Goal: Task Accomplishment & Management: Complete application form

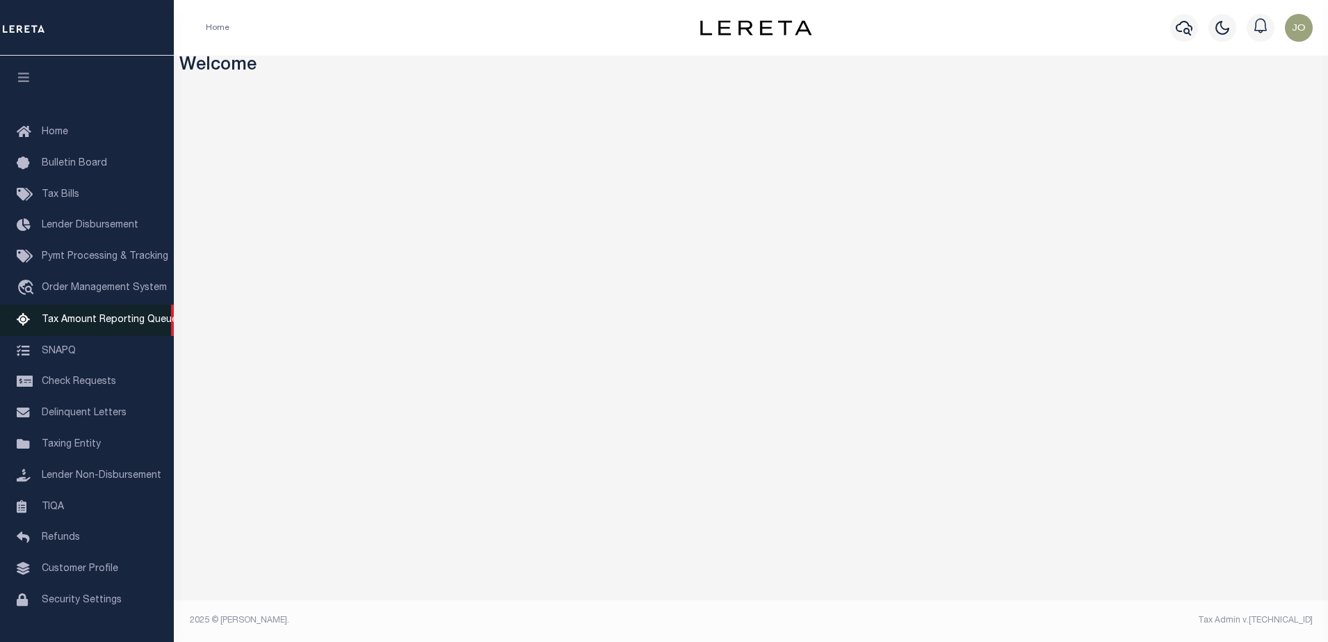
click at [90, 319] on span "Tax Amount Reporting Queue" at bounding box center [110, 320] width 136 height 10
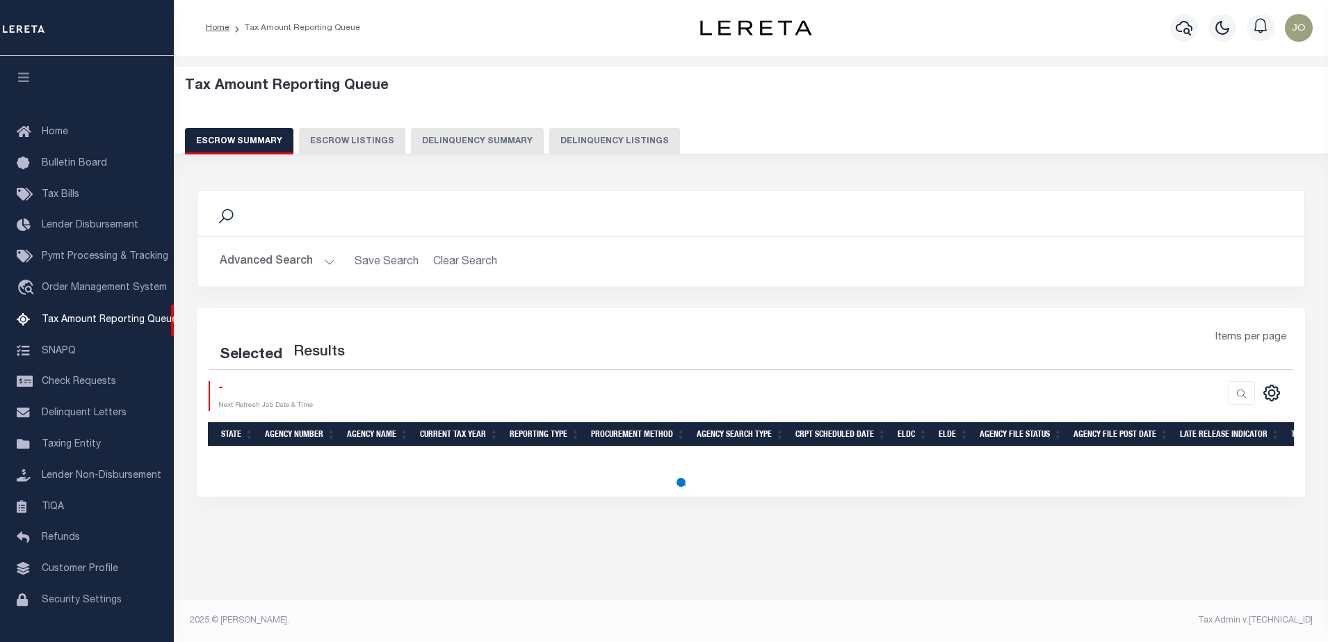
select select "100"
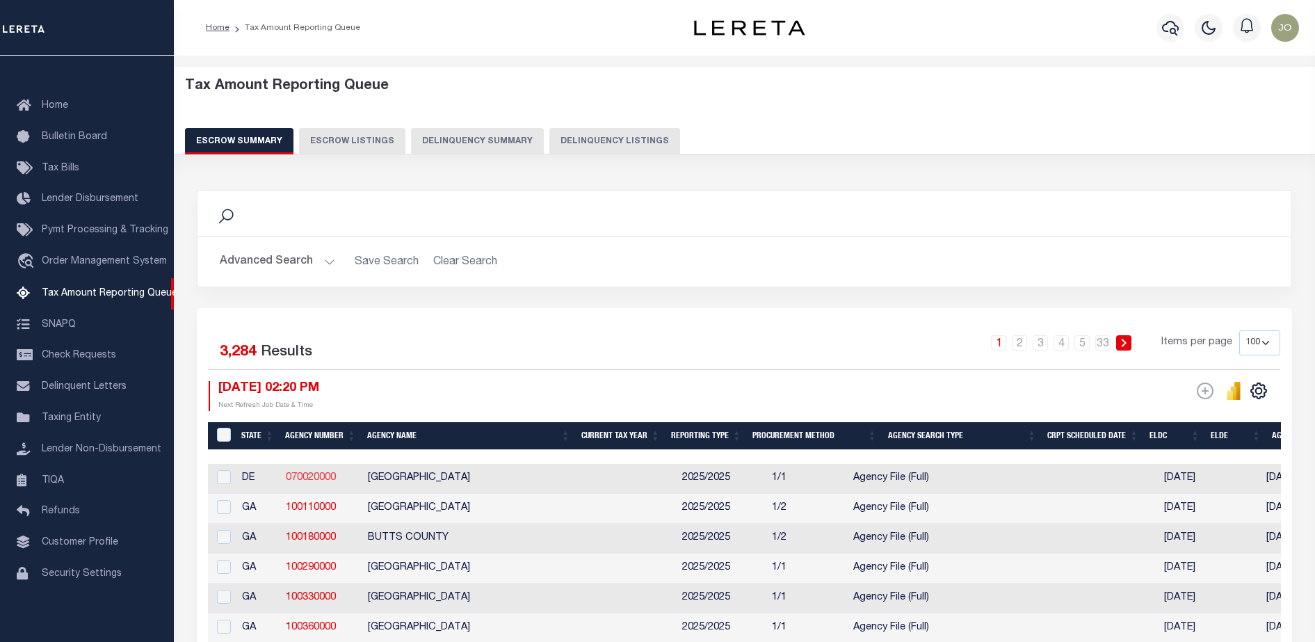
click at [325, 478] on link "070020000" at bounding box center [311, 478] width 50 height 10
checkbox input "true"
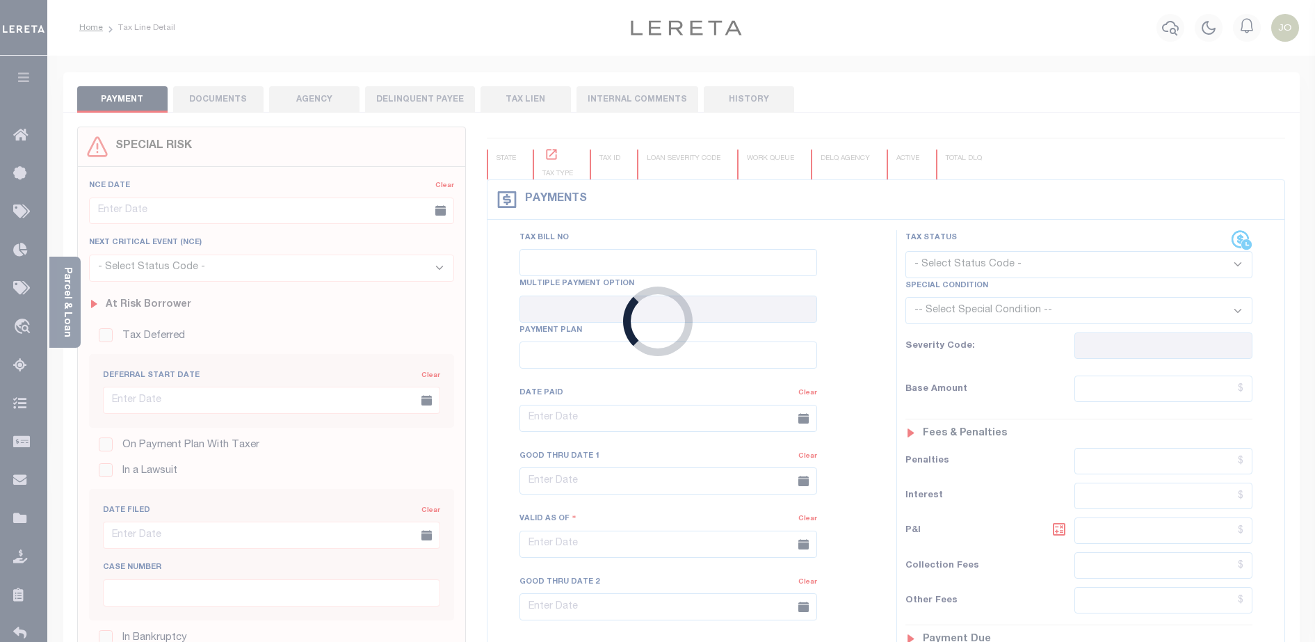
type input "03/01/2024"
type input "03/30/2024"
type input "$45.94"
type input "$50.08"
type input "$0"
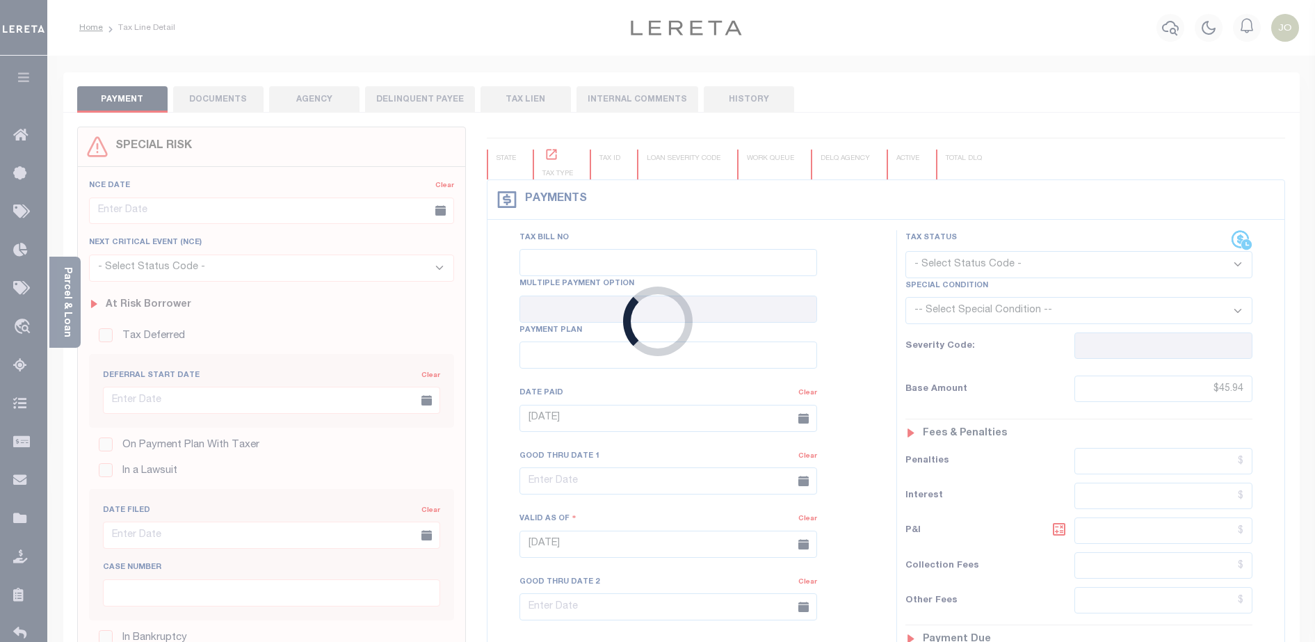
select select "PIF"
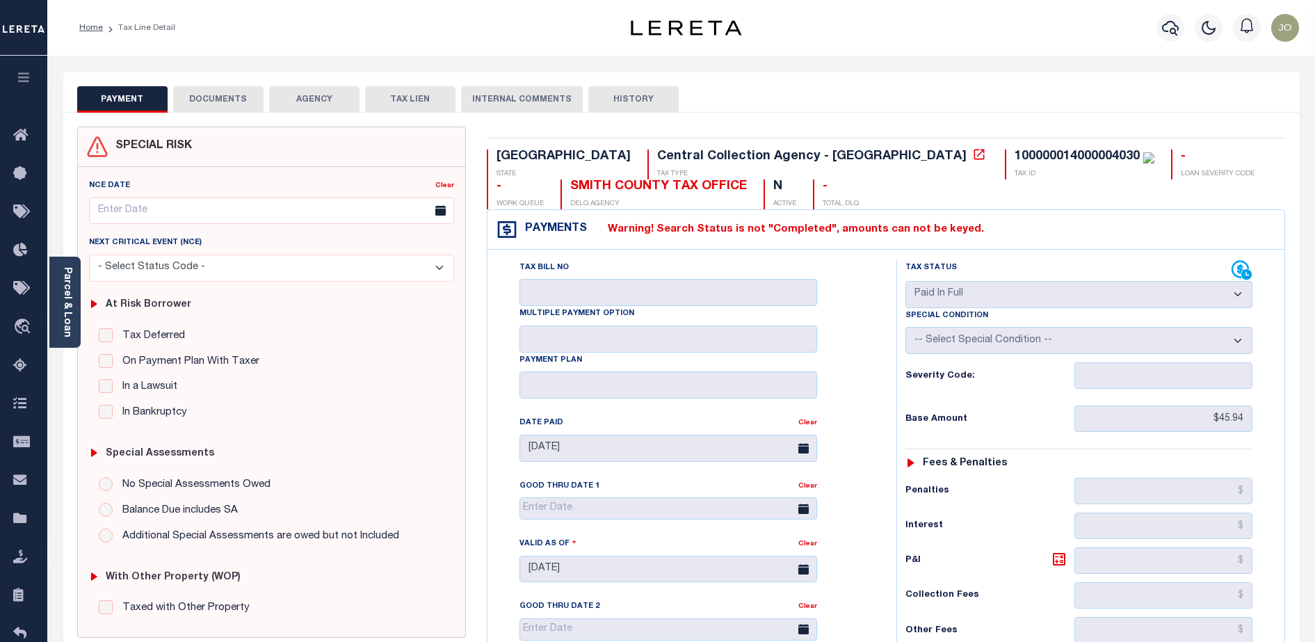
click at [229, 106] on button "DOCUMENTS" at bounding box center [218, 99] width 90 height 26
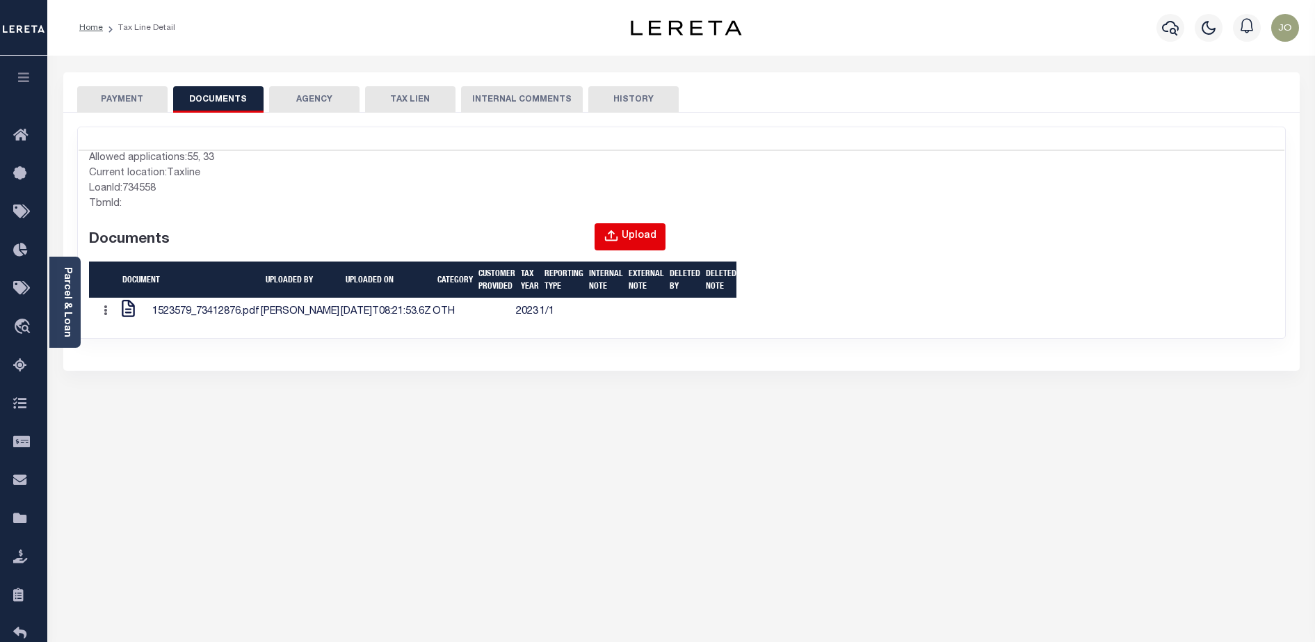
click at [650, 235] on div "Upload" at bounding box center [639, 236] width 35 height 15
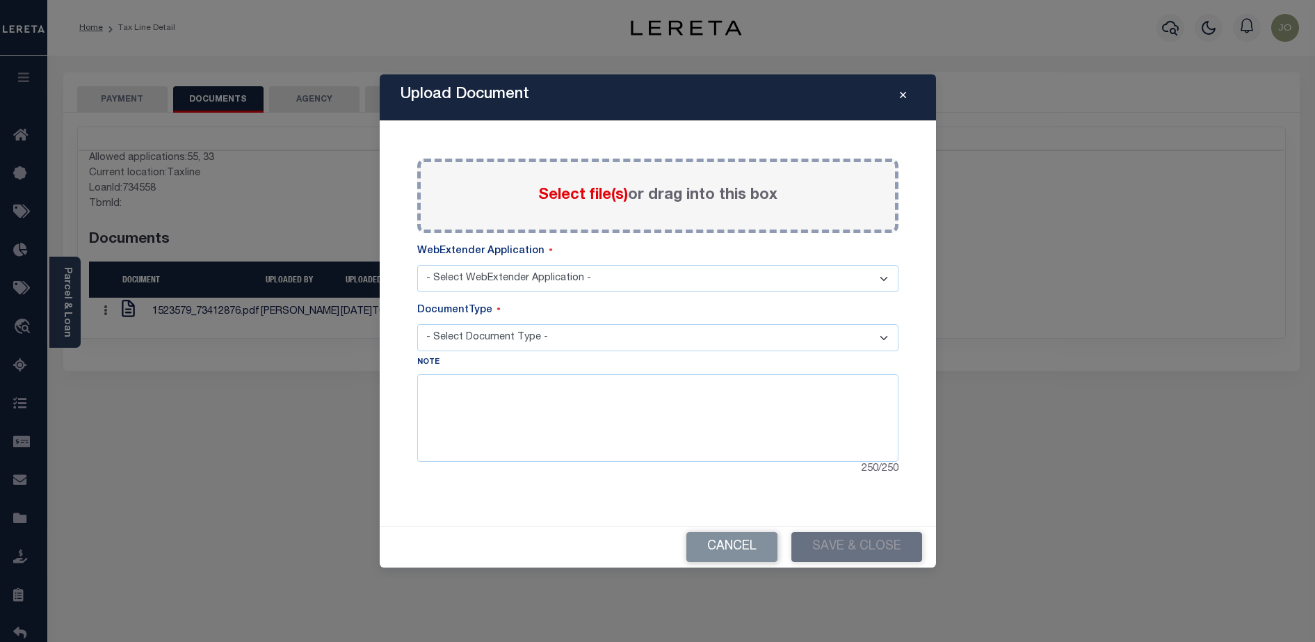
click at [600, 198] on span "Select file(s)" at bounding box center [583, 195] width 90 height 15
click at [0, 0] on input "Select file(s) or drag into this box" at bounding box center [0, 0] width 0 height 0
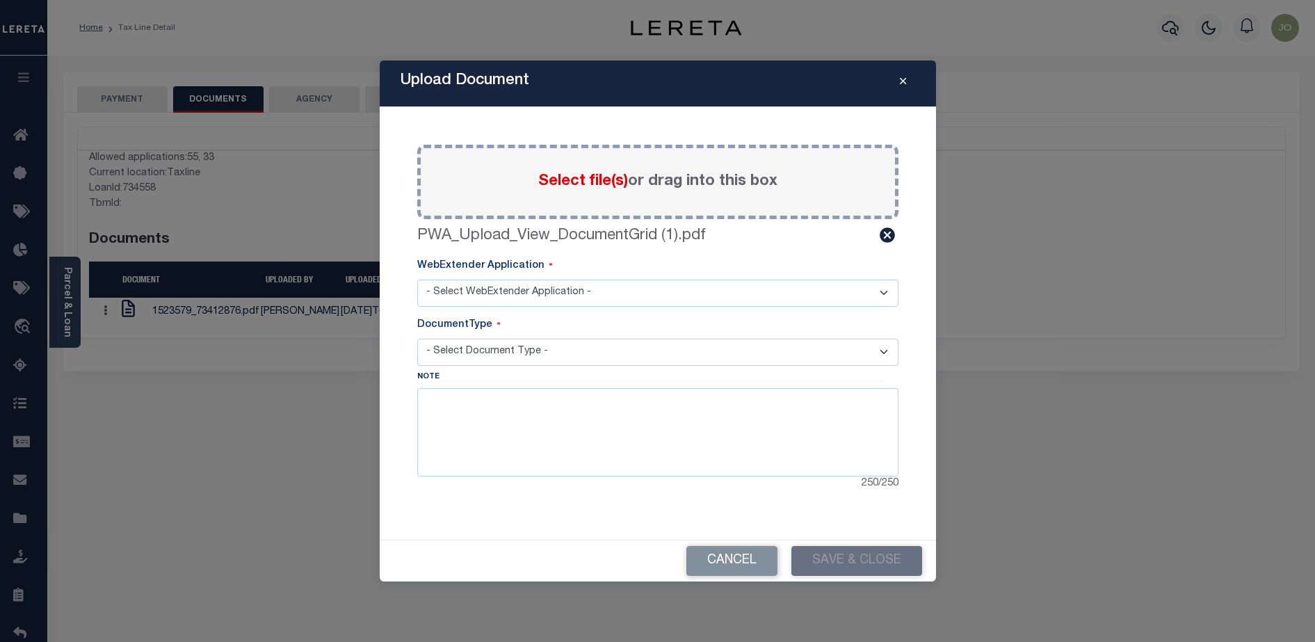
click at [506, 293] on select "- Select WebExtender Application - AGY_CORRESPONDENCE BORROWER_CORRESPONDENCE" at bounding box center [657, 293] width 481 height 27
select select "55"
click at [417, 280] on select "- Select WebExtender Application - AGY_CORRESPONDENCE BORROWER_CORRESPONDENCE" at bounding box center [657, 293] width 481 height 27
click at [491, 355] on select "- Select Document Type - POP APPRAISAL NOTICE ATTORNEY NOTICE CURRENT BILLS DEL…" at bounding box center [657, 352] width 481 height 27
select select "POP"
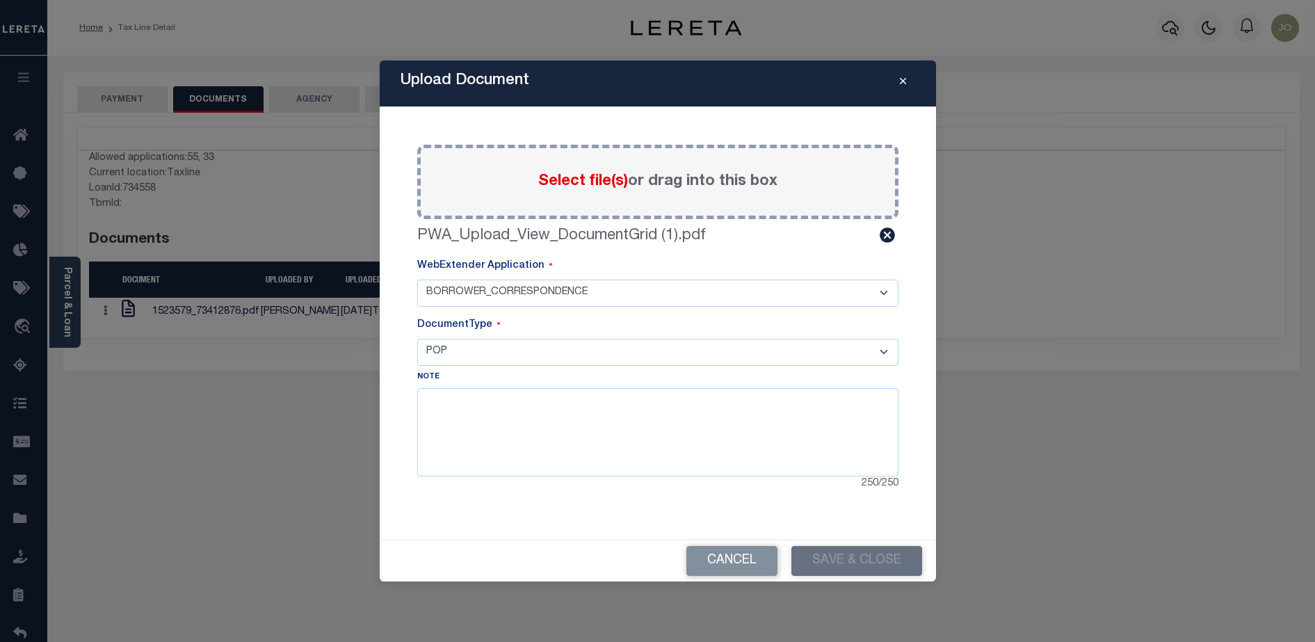
click at [417, 339] on select "- Select Document Type - POP APPRAISAL NOTICE ATTORNEY NOTICE CURRENT BILLS DEL…" at bounding box center [657, 352] width 481 height 27
click at [539, 412] on textarea at bounding box center [657, 432] width 481 height 88
type textarea "POP"
click at [857, 572] on button "Save & Close" at bounding box center [856, 561] width 131 height 30
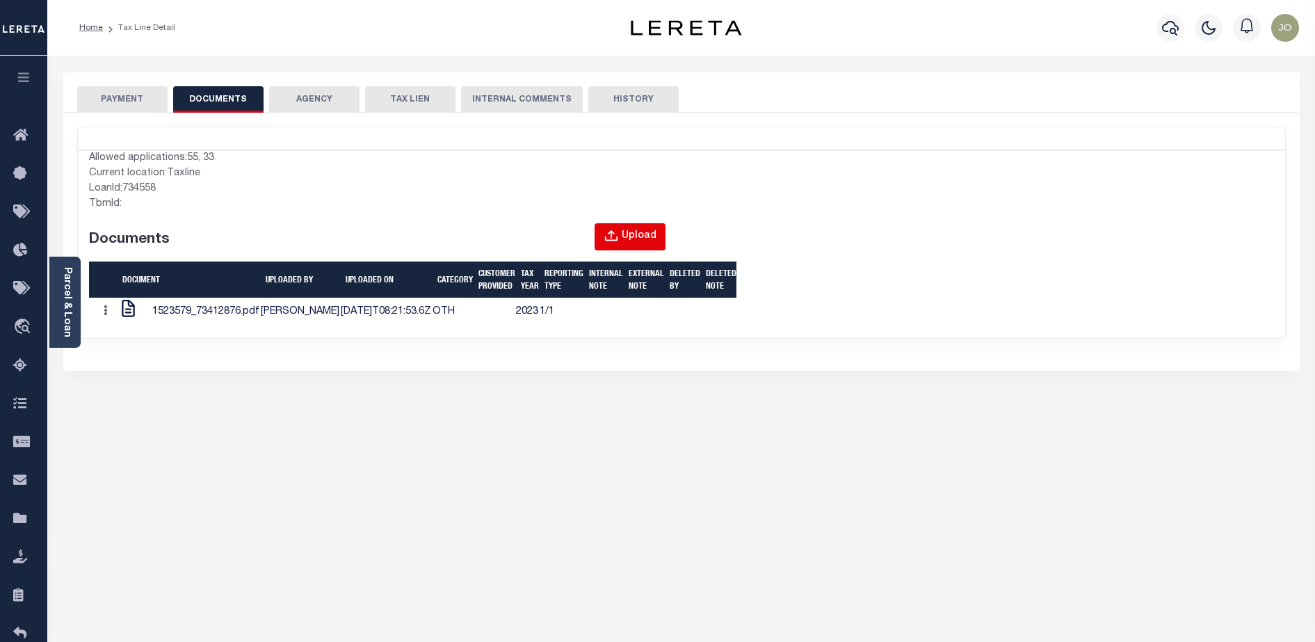
click at [648, 236] on div "Upload" at bounding box center [639, 236] width 35 height 15
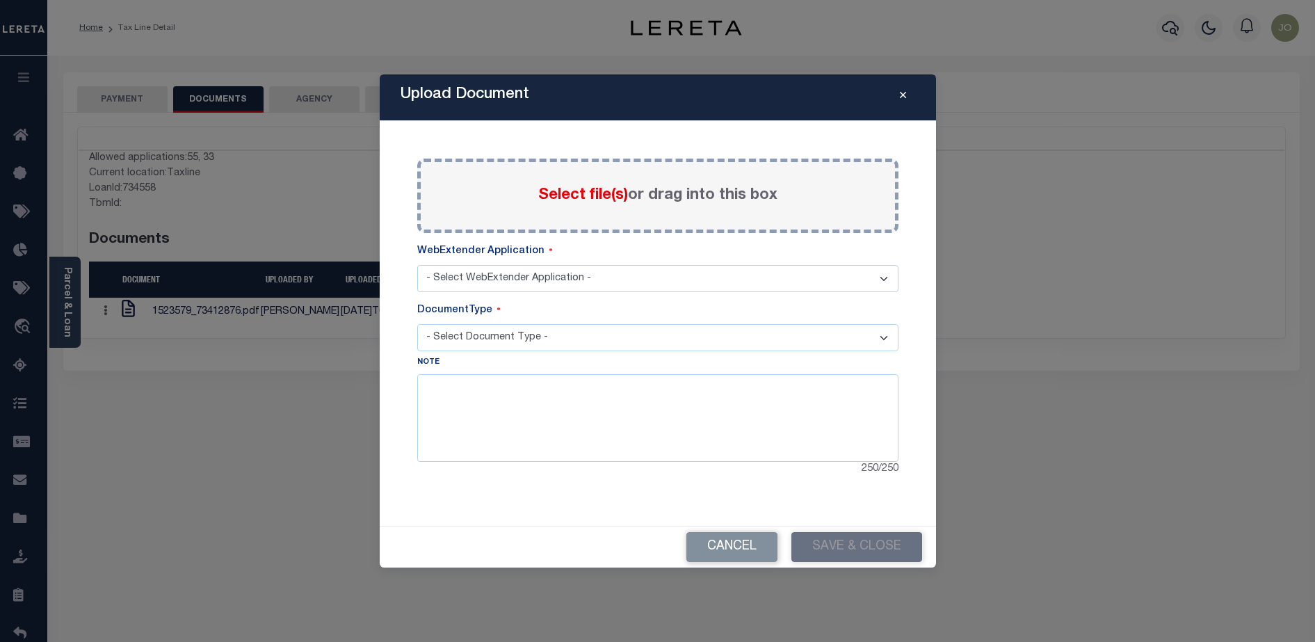
select select "55"
select select "POP"
click at [561, 191] on span "Select file(s)" at bounding box center [583, 195] width 90 height 15
click at [0, 0] on input "Select file(s) or drag into this box" at bounding box center [0, 0] width 0 height 0
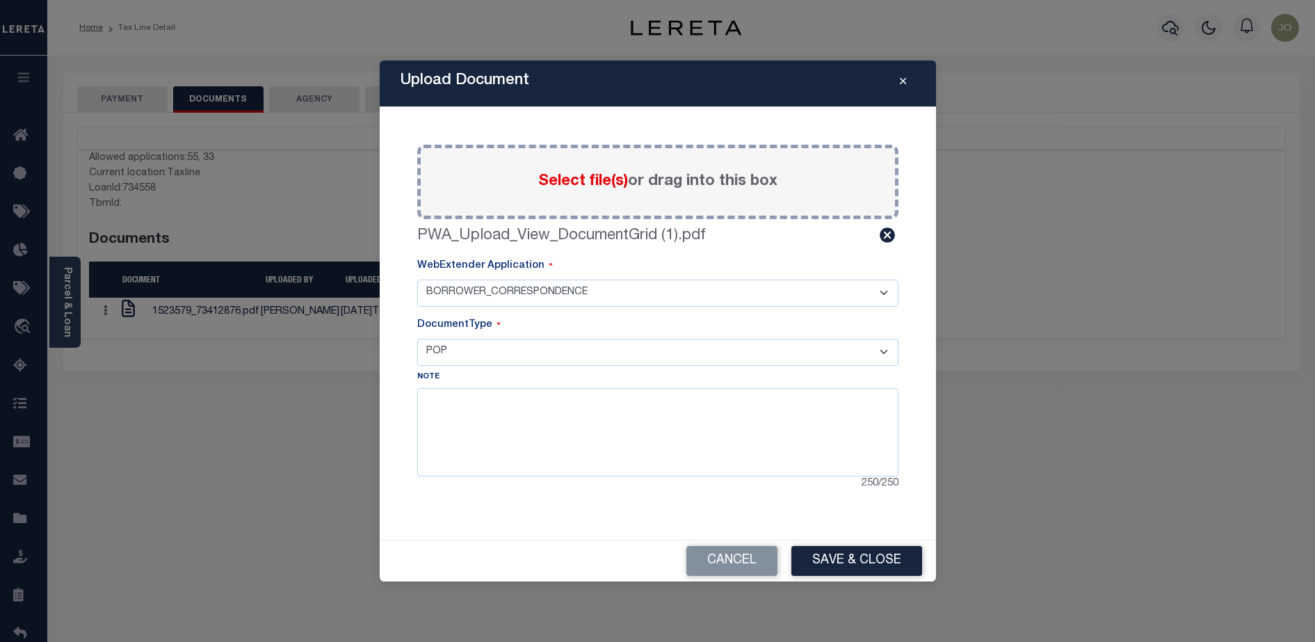
click at [544, 343] on select "- Select Document Type - POP APPRAISAL NOTICE ATTORNEY NOTICE CURRENT BILLS DEL…" at bounding box center [657, 352] width 481 height 27
click at [544, 344] on select "- Select Document Type - POP APPRAISAL NOTICE ATTORNEY NOTICE CURRENT BILLS DEL…" at bounding box center [657, 352] width 481 height 27
click at [494, 435] on textarea at bounding box center [657, 432] width 481 height 88
type textarea "ASA"
click at [870, 562] on button "Save & Close" at bounding box center [856, 561] width 131 height 30
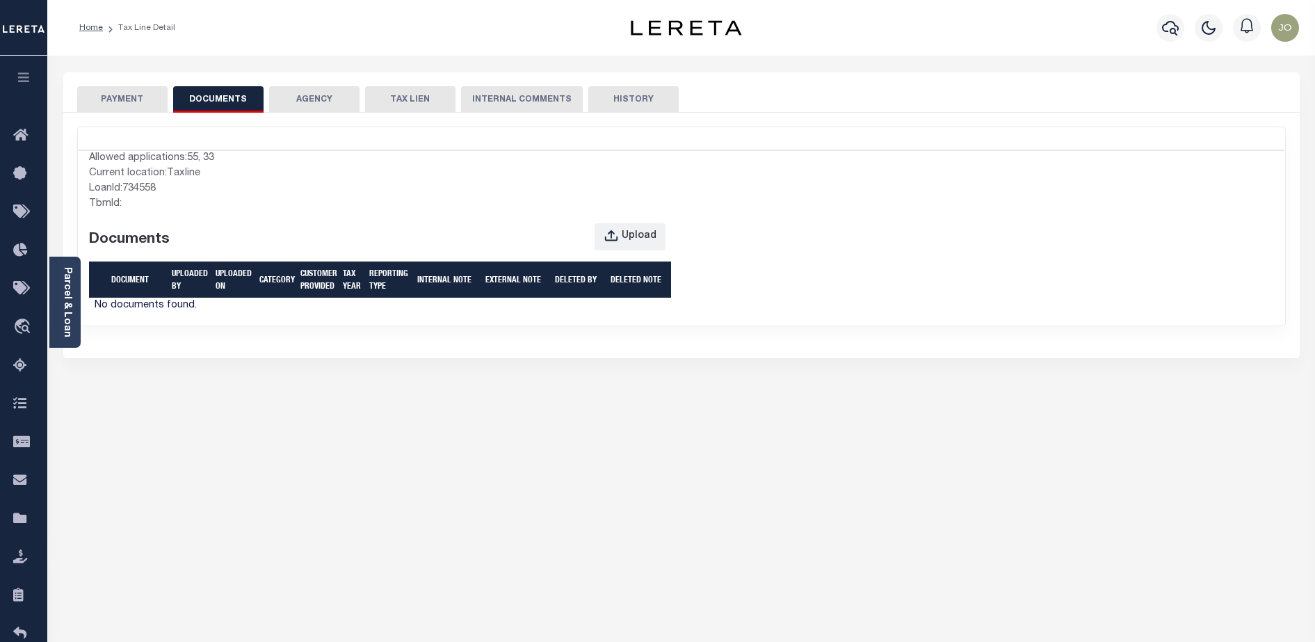
click at [698, 325] on div "Allowed applications: 55, 33 Current location: Taxline LoanId: 734558 TbmId: Do…" at bounding box center [681, 226] width 1207 height 198
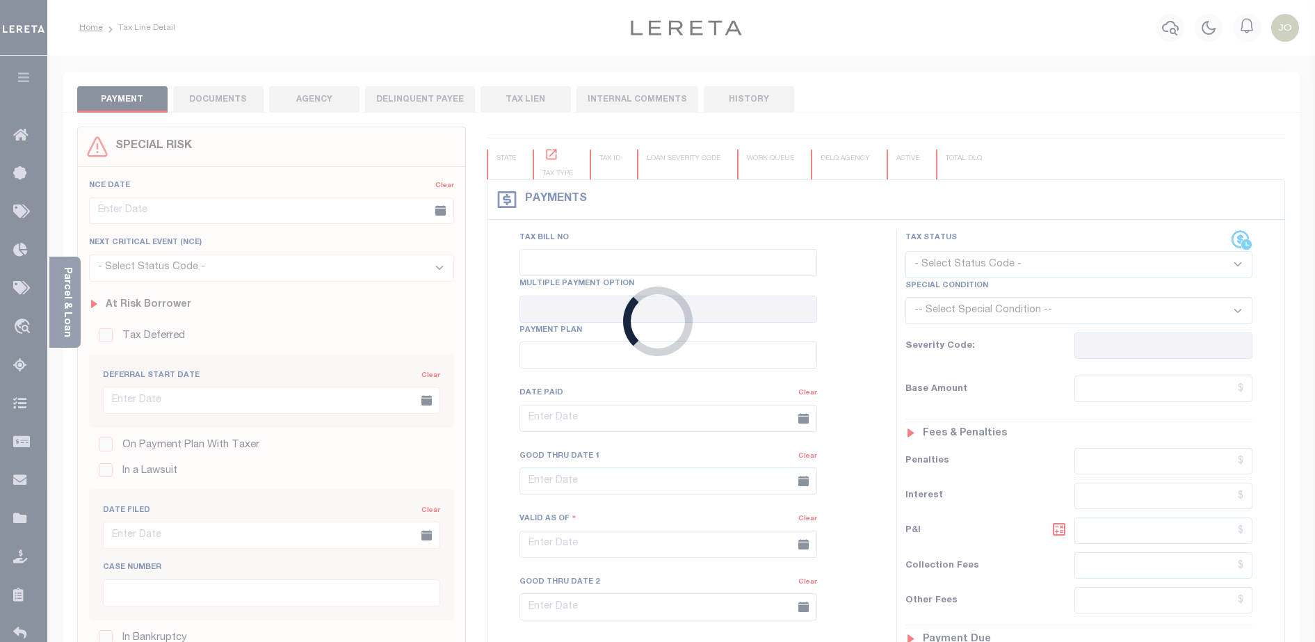
type input "03/01/2024"
type input "03/30/2024"
type input "$45.94"
type input "$50.08"
type input "$0"
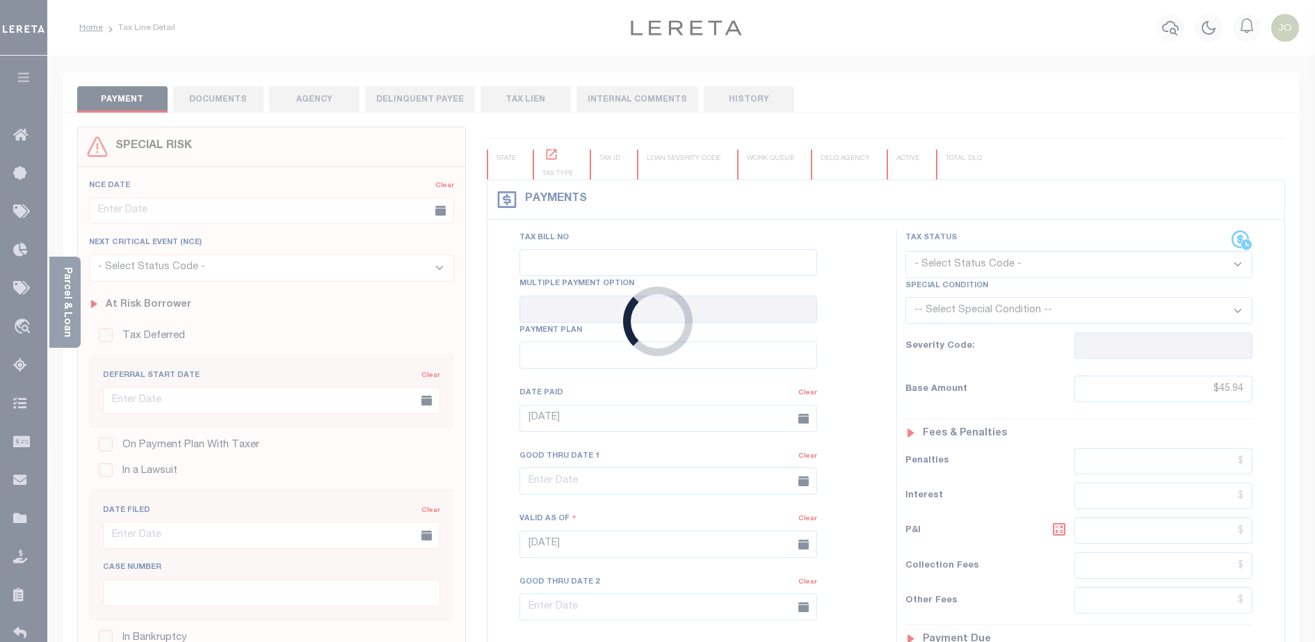
select select "PIF"
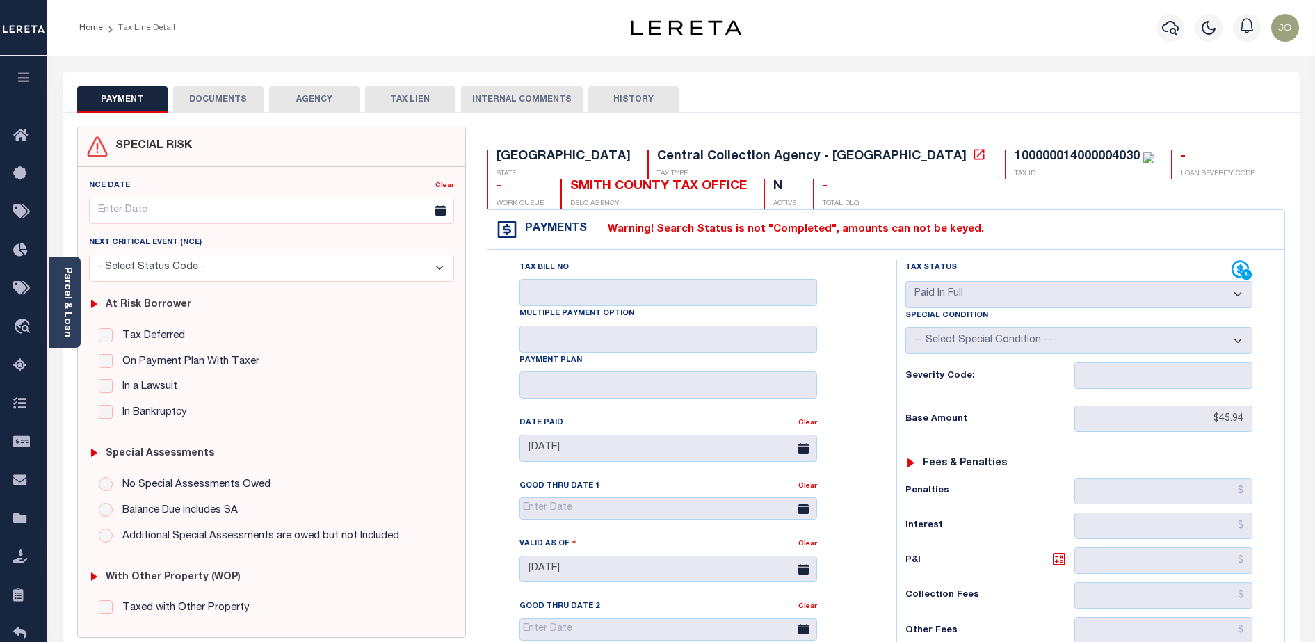
click at [204, 101] on button "DOCUMENTS" at bounding box center [218, 99] width 90 height 26
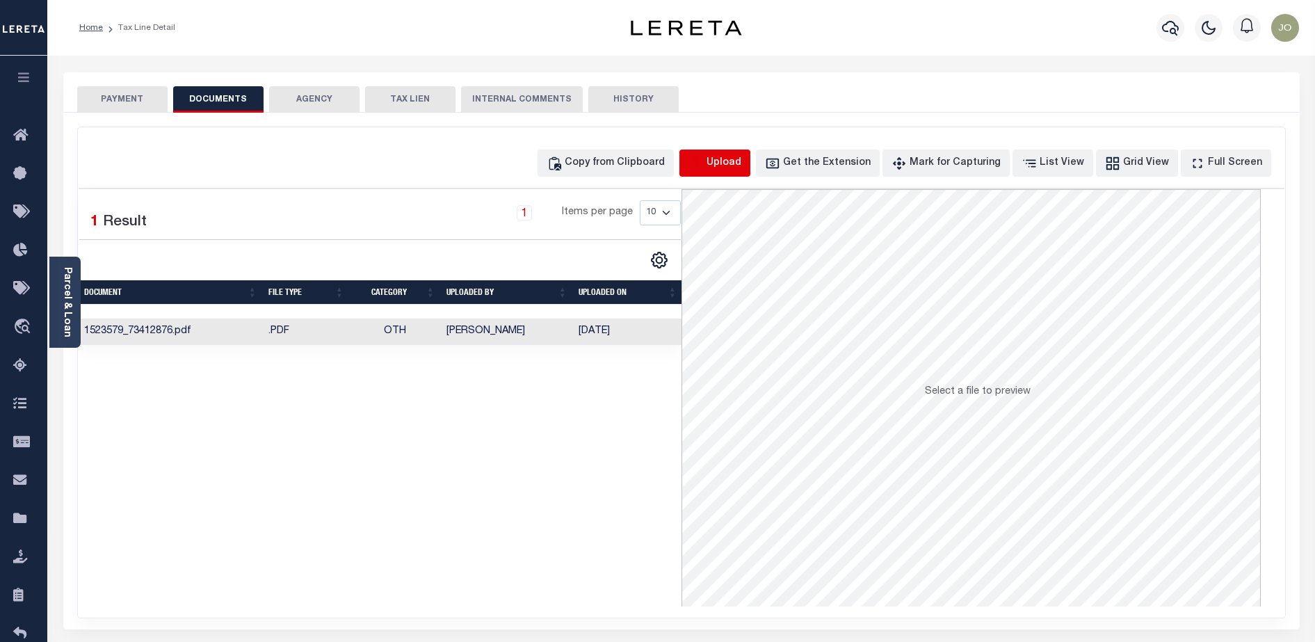
click at [704, 166] on icon "button" at bounding box center [696, 163] width 15 height 15
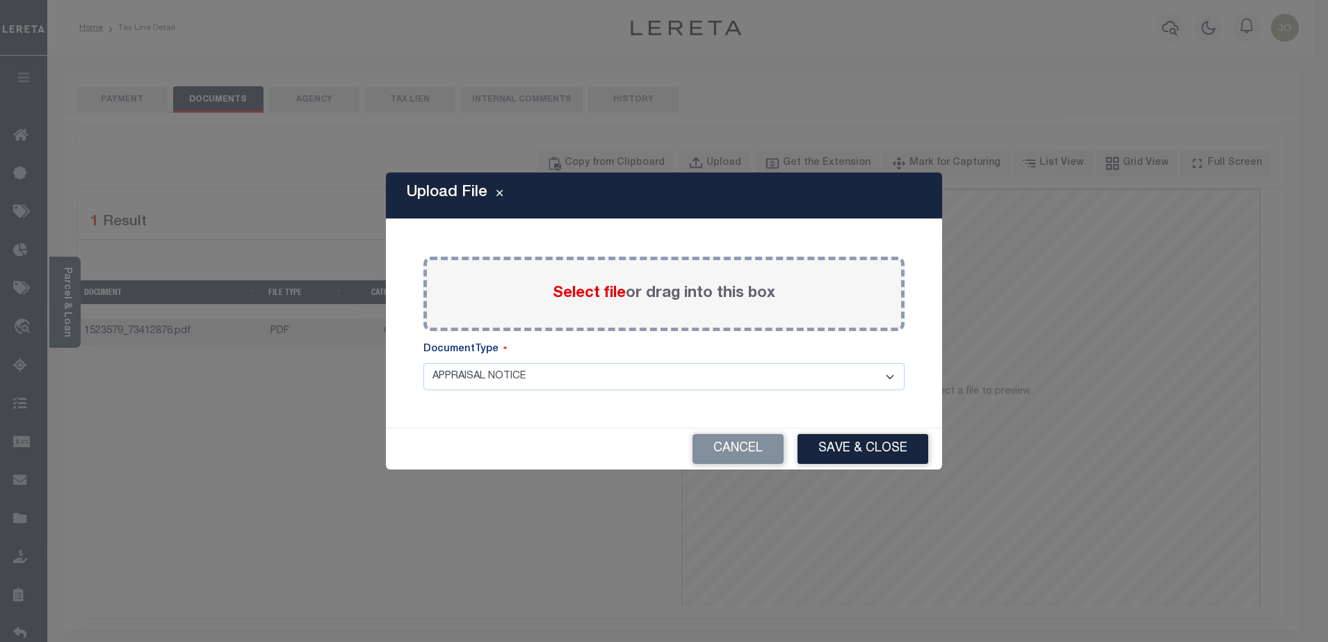
click at [583, 290] on span "Select file" at bounding box center [589, 293] width 73 height 15
click at [0, 0] on input "Select file or drag into this box" at bounding box center [0, 0] width 0 height 0
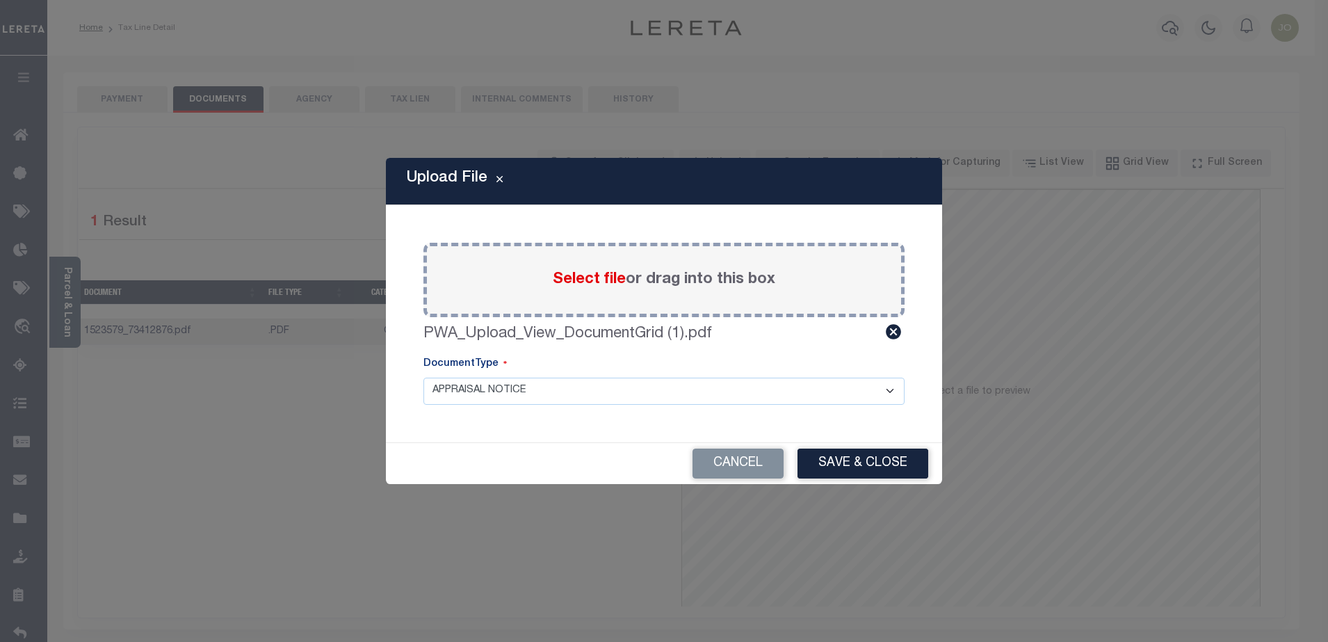
click at [503, 383] on select "APPRAISAL NOTICE ATTORNEY NOTICE CURRENT BILLS DELINQUENT BILLS FORFEITURE NOTI…" at bounding box center [664, 391] width 481 height 27
click at [424, 378] on select "APPRAISAL NOTICE ATTORNEY NOTICE CURRENT BILLS DELINQUENT BILLS FORFEITURE NOTI…" at bounding box center [664, 391] width 481 height 27
click at [878, 463] on button "Save & Close" at bounding box center [863, 464] width 131 height 30
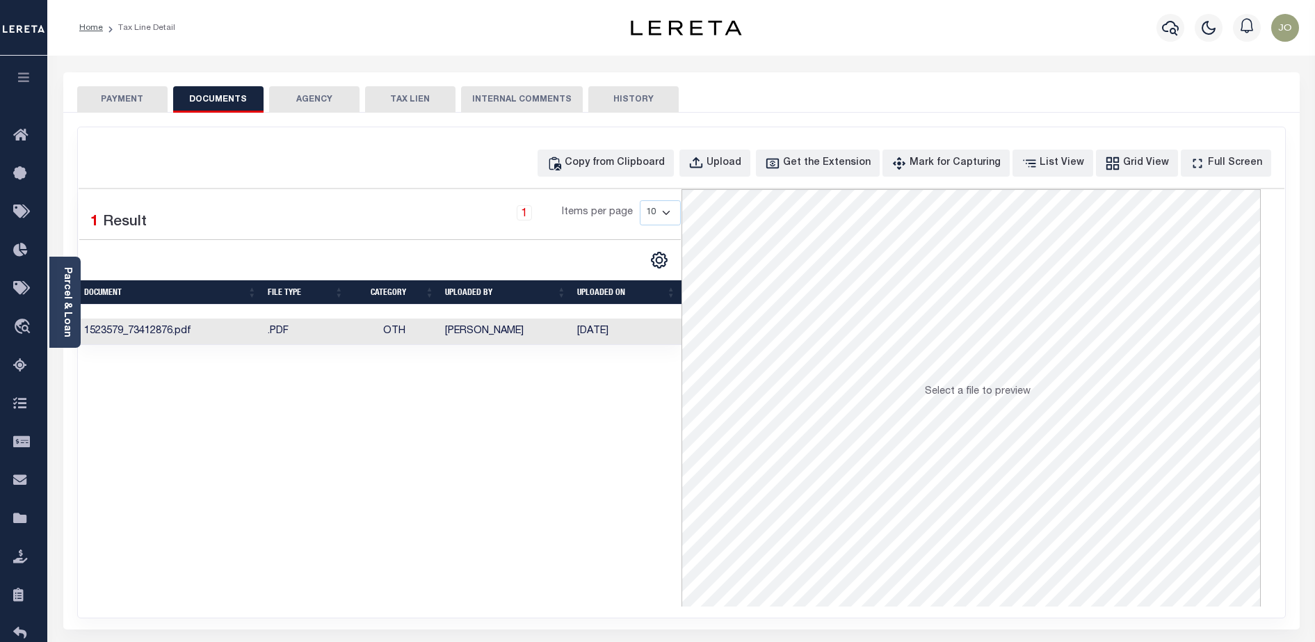
click at [139, 321] on td "1523579_73412876.pdf" at bounding box center [171, 332] width 184 height 27
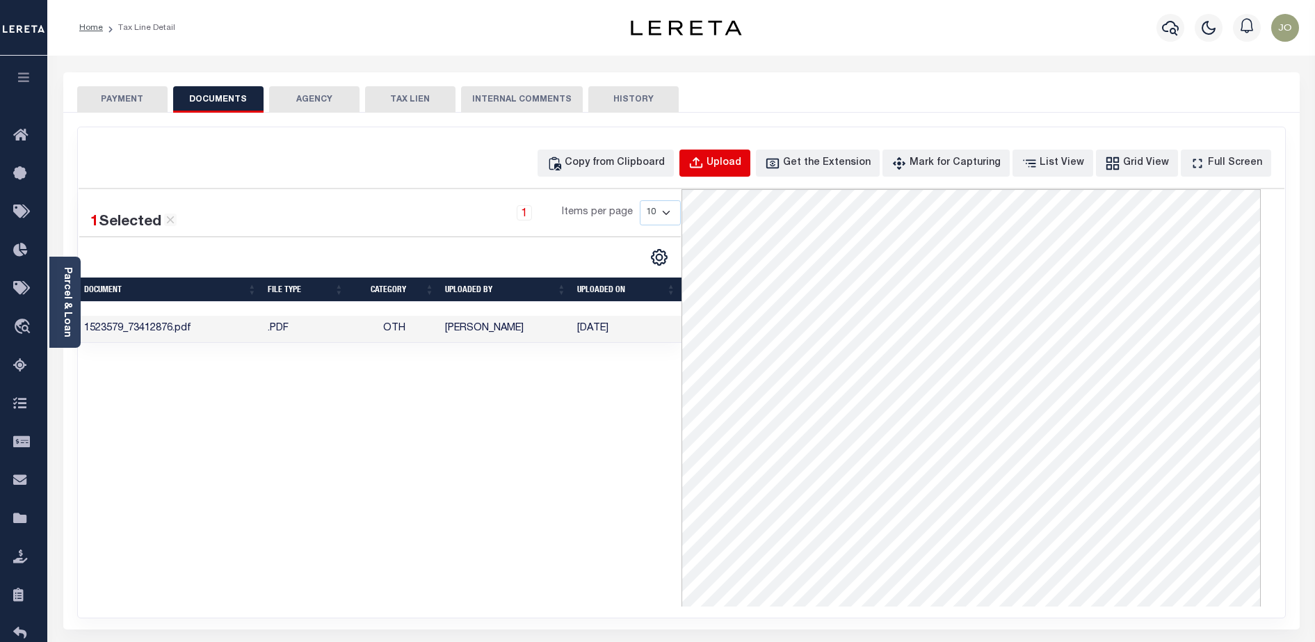
click at [750, 171] on button "Upload" at bounding box center [714, 163] width 71 height 27
select select "APN"
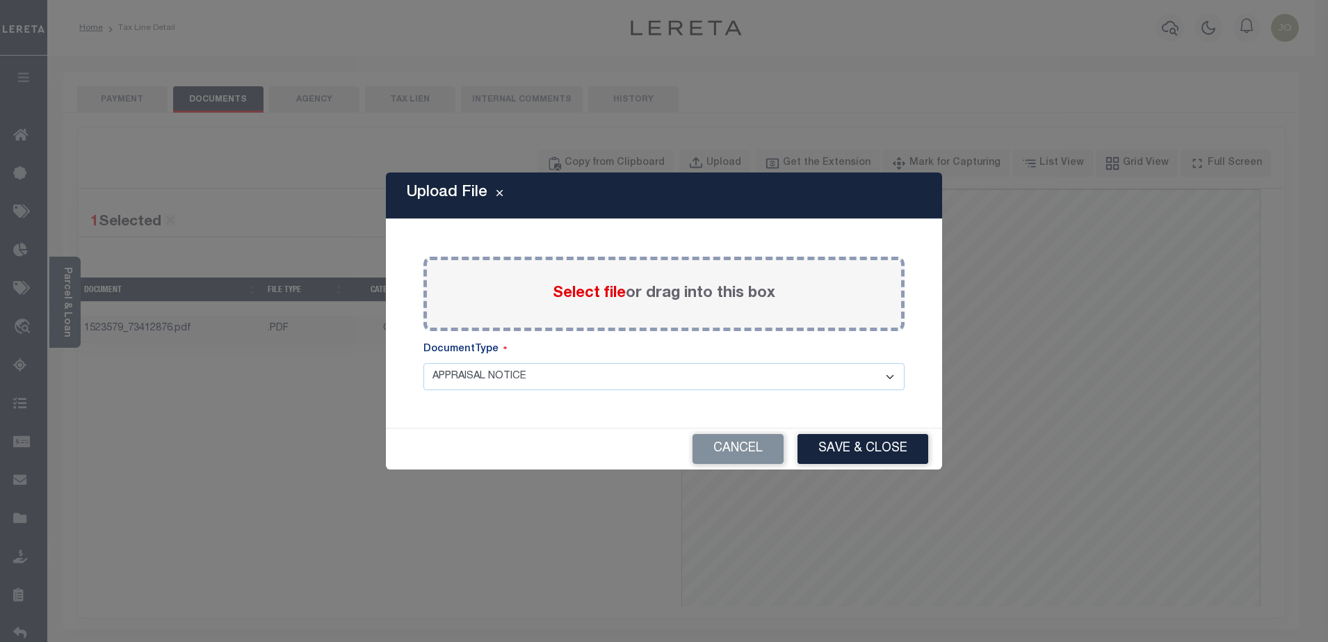
click at [604, 293] on span "Select file" at bounding box center [589, 293] width 73 height 15
click at [0, 0] on input "Select file or drag into this box" at bounding box center [0, 0] width 0 height 0
